Goal: Task Accomplishment & Management: Use online tool/utility

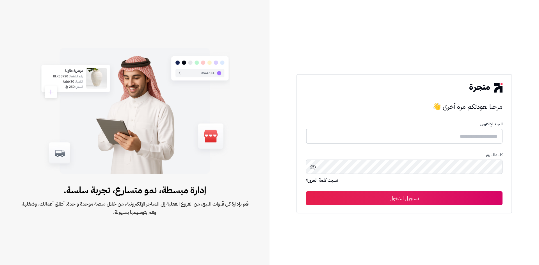
click at [445, 135] on input "text" at bounding box center [404, 136] width 196 height 15
click at [374, 145] on form "البريد الإلكترونى كلمة المرور نسيت كلمة المرور؟ تسجيل الدخول" at bounding box center [404, 163] width 196 height 83
click at [374, 139] on input "text" at bounding box center [404, 136] width 196 height 15
paste input "**********"
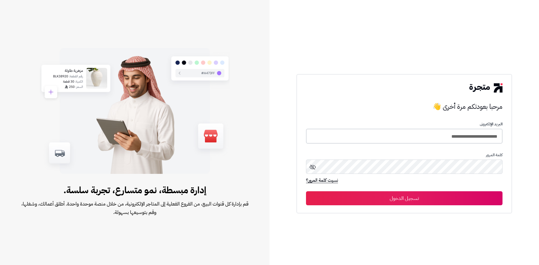
type input "**********"
click at [405, 202] on button "تسجيل الدخول" at bounding box center [404, 198] width 196 height 14
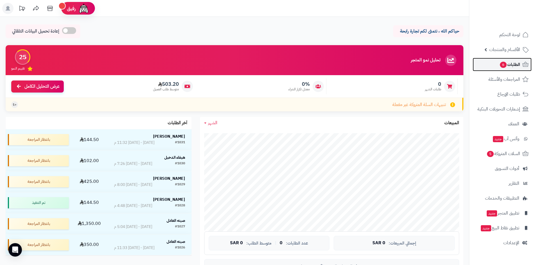
click at [519, 64] on span "الطلبات 6" at bounding box center [509, 65] width 21 height 8
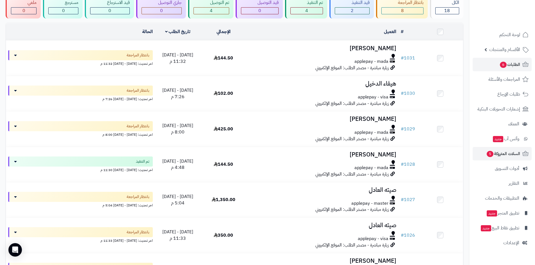
scroll to position [56, 0]
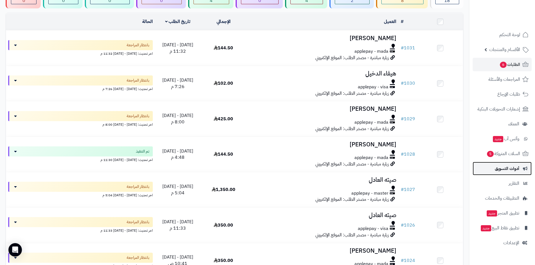
click at [506, 172] on span "أدوات التسويق" at bounding box center [506, 169] width 24 height 8
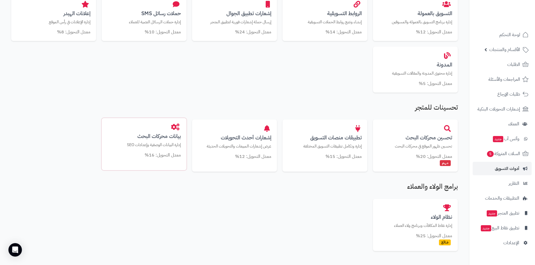
scroll to position [224, 0]
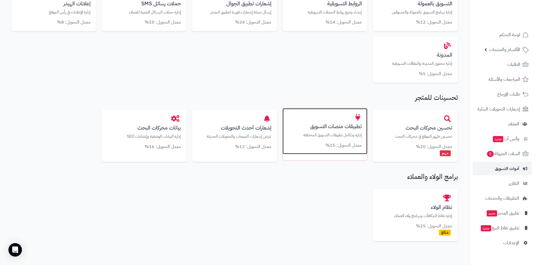
click at [319, 133] on p "إدارة وتكامل تطبيقات التسويق المختلفة" at bounding box center [325, 135] width 74 height 6
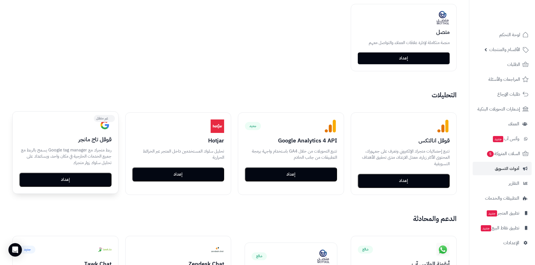
scroll to position [310, 0]
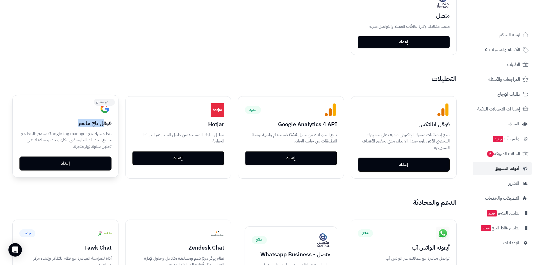
drag, startPoint x: 76, startPoint y: 124, endPoint x: 97, endPoint y: 134, distance: 23.7
click at [104, 124] on h3 "قوقل تاج مانجر" at bounding box center [65, 123] width 92 height 6
click at [81, 162] on button "إعداد" at bounding box center [65, 163] width 92 height 14
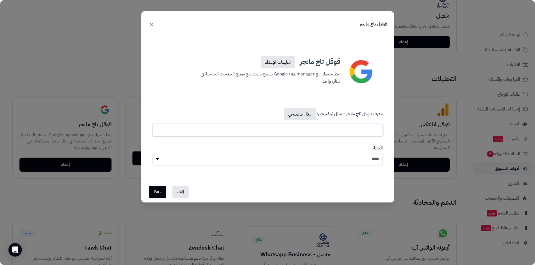
click at [290, 134] on input "text" at bounding box center [267, 130] width 230 height 13
click at [267, 156] on select "**** ****" at bounding box center [267, 159] width 230 height 13
select select "*"
click at [152, 153] on select "**** ****" at bounding box center [267, 159] width 230 height 13
drag, startPoint x: 153, startPoint y: 22, endPoint x: 165, endPoint y: 22, distance: 11.8
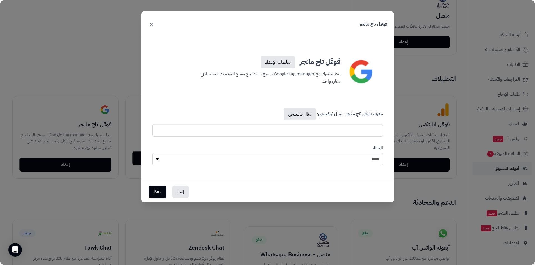
click at [153, 22] on button "×" at bounding box center [151, 24] width 7 height 12
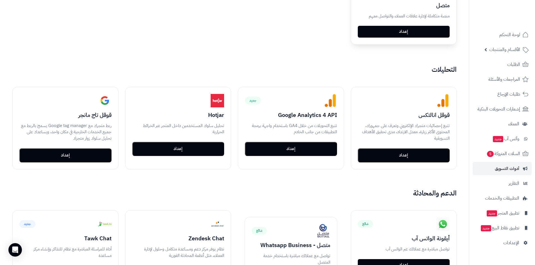
scroll to position [338, 0]
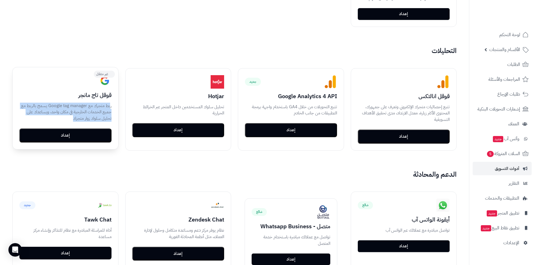
drag, startPoint x: 65, startPoint y: 119, endPoint x: 110, endPoint y: 101, distance: 49.1
click at [110, 101] on div "غير مفعّل قوقل تاج مانجر ربط متجرك مع Google tag manager يسمح بالربط مع جميع ال…" at bounding box center [66, 108] width 106 height 82
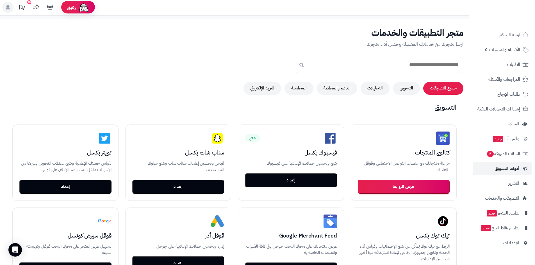
scroll to position [0, 0]
